Goal: Information Seeking & Learning: Learn about a topic

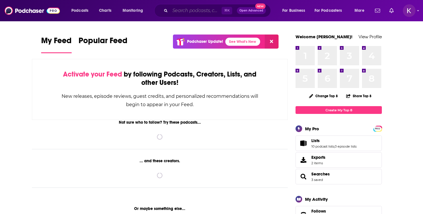
click at [180, 14] on input "Search podcasts, credits, & more..." at bounding box center [196, 10] width 52 height 9
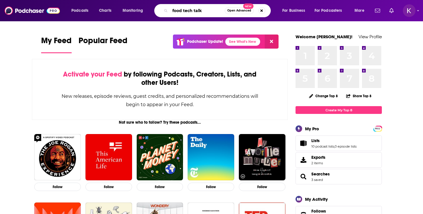
type input "food tech talk"
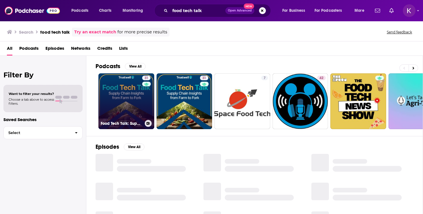
click at [127, 86] on link "31 Food Tech Talk: Supply Chain Insights From Farm to Fork" at bounding box center [126, 101] width 56 height 56
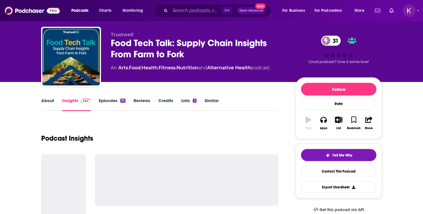
scroll to position [15, 0]
